Goal: Find specific page/section: Find specific page/section

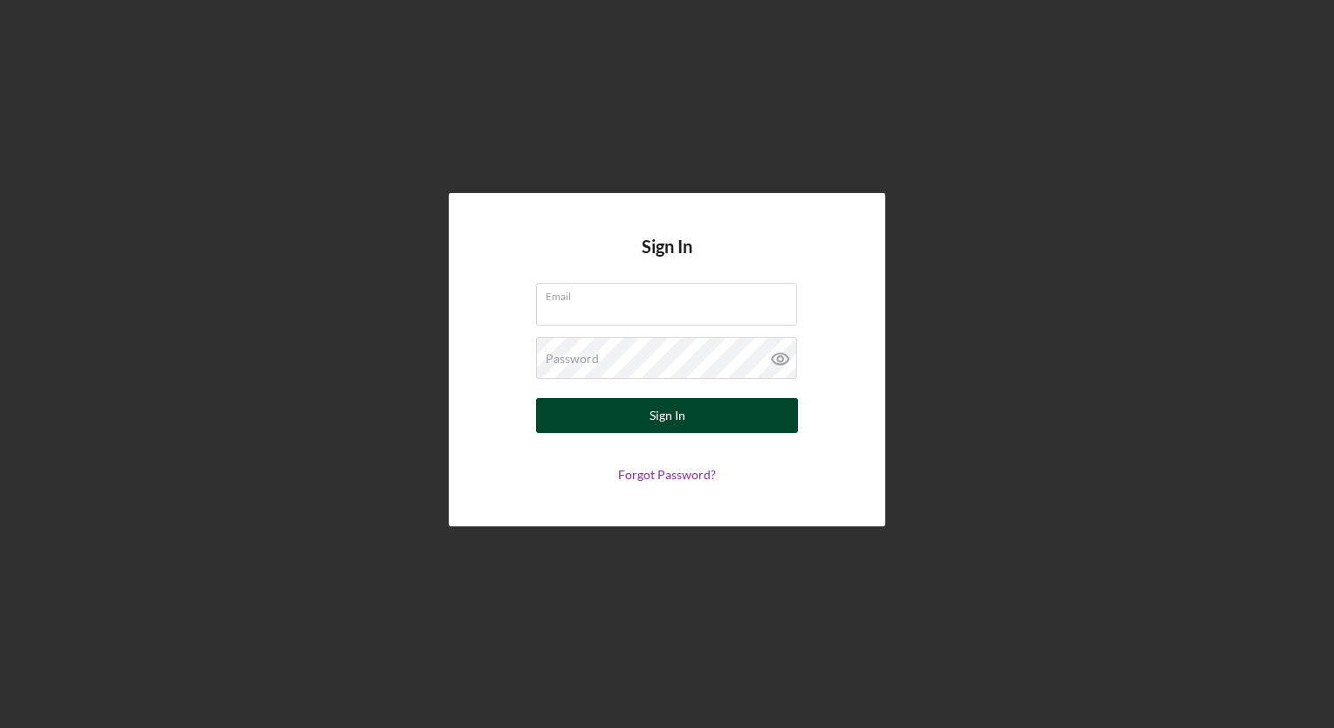
type input "[EMAIL_ADDRESS][DOMAIN_NAME]"
click at [652, 416] on div "Sign In" at bounding box center [668, 415] width 36 height 35
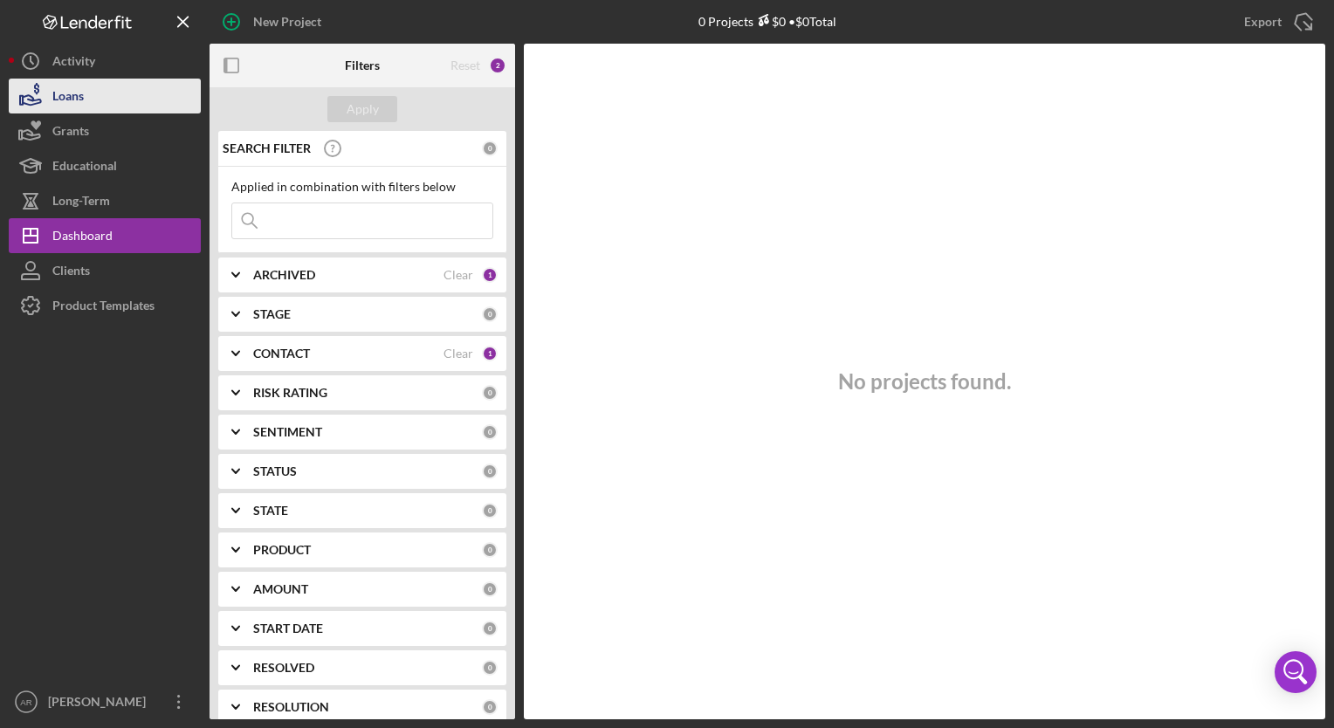
click at [78, 100] on div "Loans" at bounding box center [67, 98] width 31 height 39
